Goal: Information Seeking & Learning: Learn about a topic

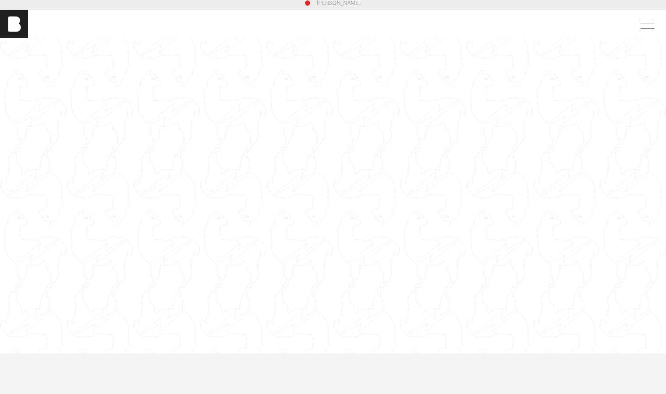
scroll to position [6, 0]
click at [655, 19] on span at bounding box center [646, 22] width 20 height 16
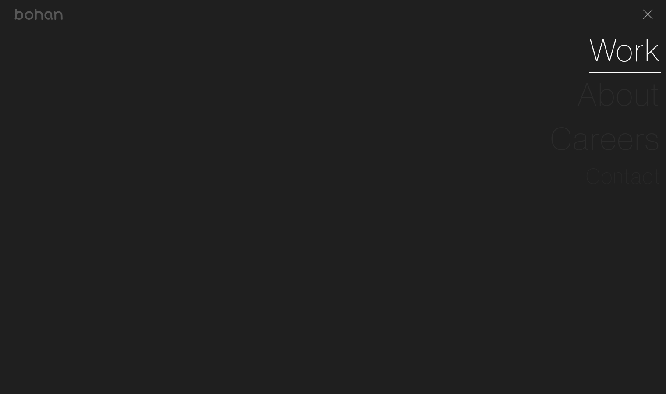
click at [620, 53] on link "Work" at bounding box center [624, 50] width 71 height 44
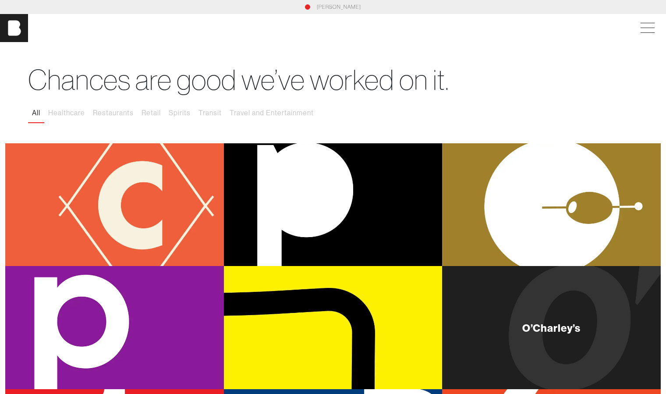
scroll to position [142, 0]
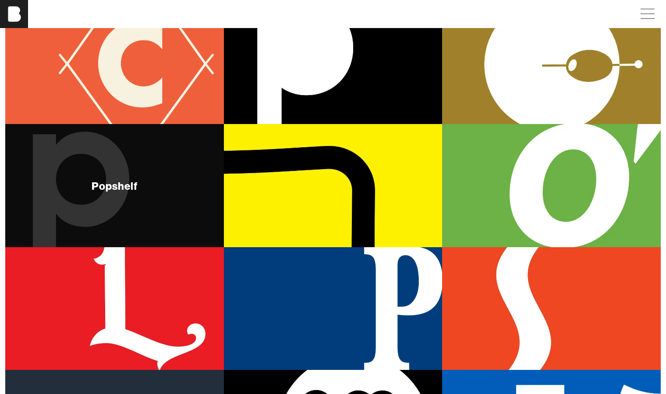
click at [184, 205] on div "Popshelf" at bounding box center [114, 185] width 219 height 123
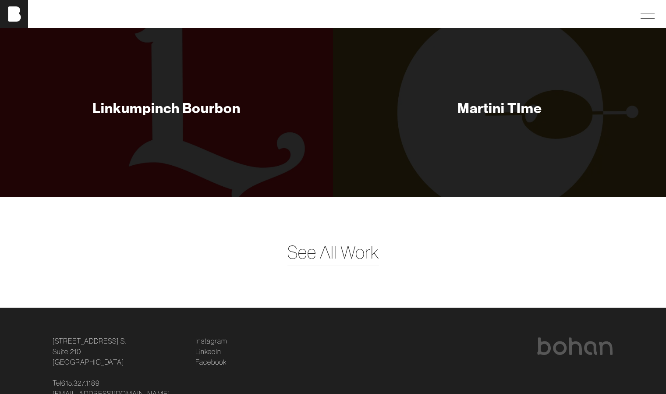
scroll to position [3085, 0]
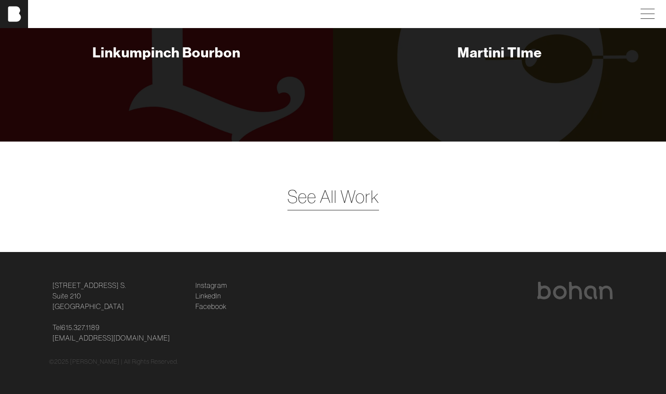
click at [349, 191] on span "See All Work" at bounding box center [333, 197] width 92 height 26
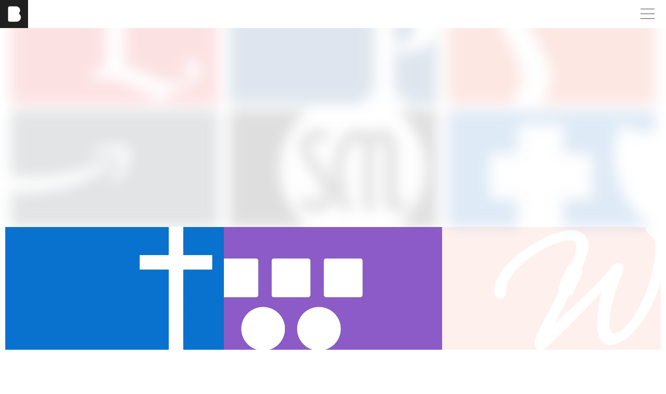
scroll to position [650, 0]
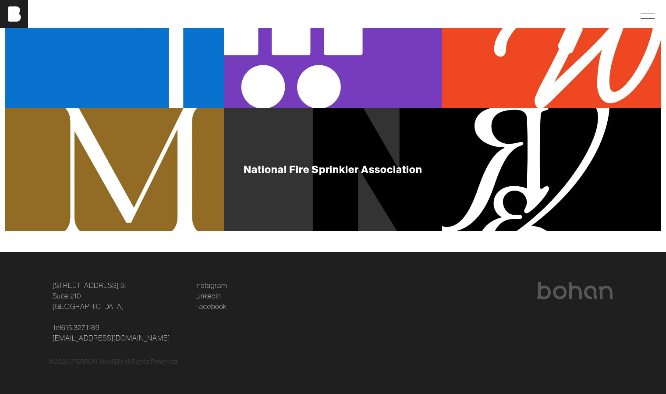
click at [357, 190] on div "National Fire Sprinkler Association" at bounding box center [333, 169] width 219 height 123
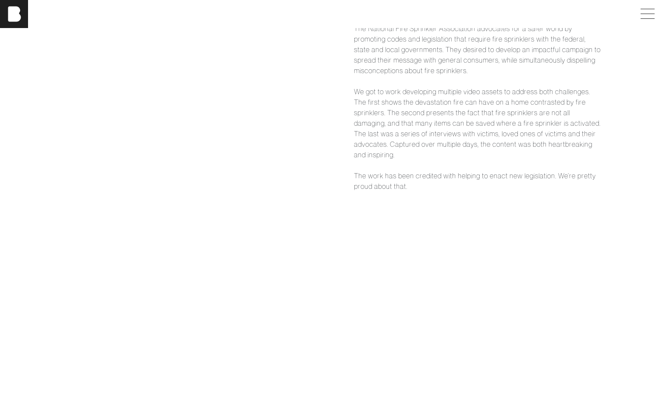
scroll to position [1278, 0]
